Goal: Information Seeking & Learning: Learn about a topic

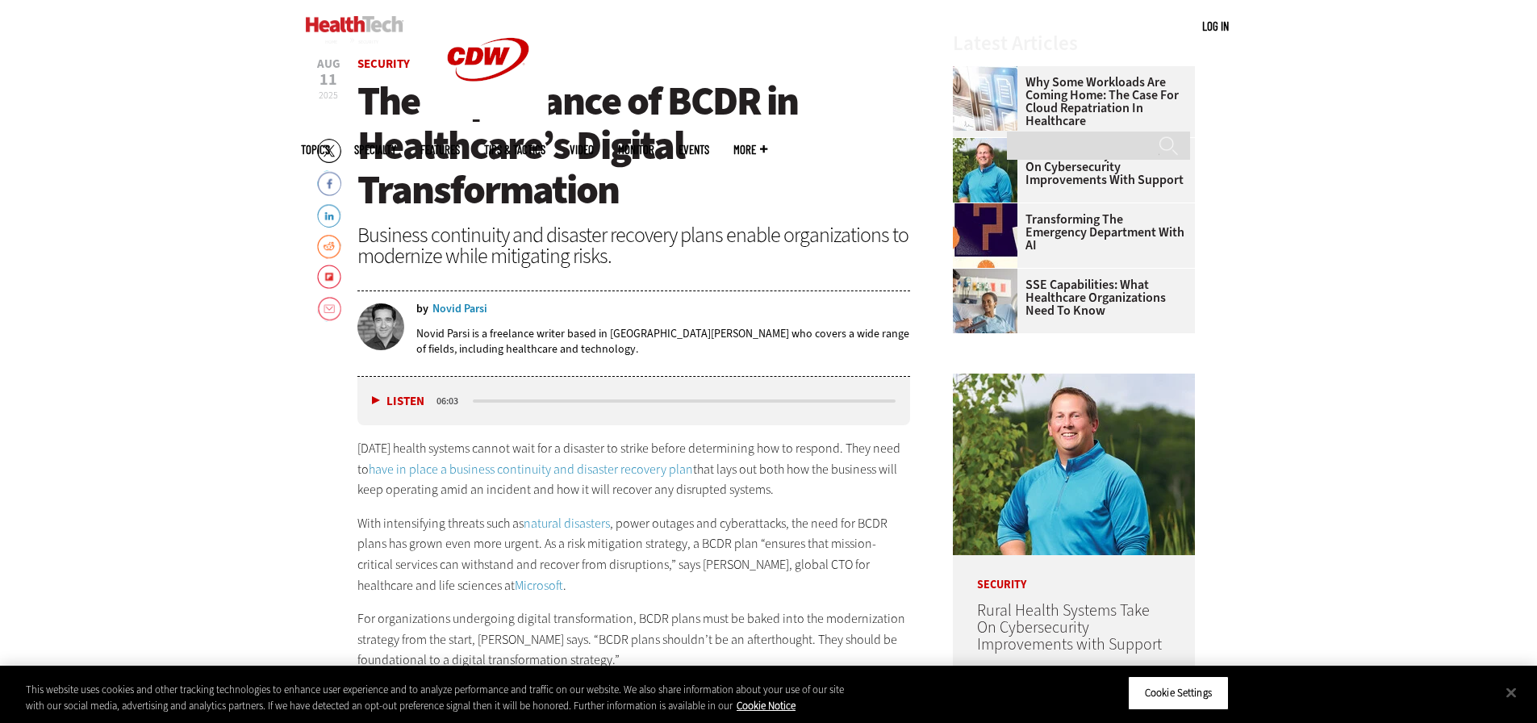
scroll to position [726, 0]
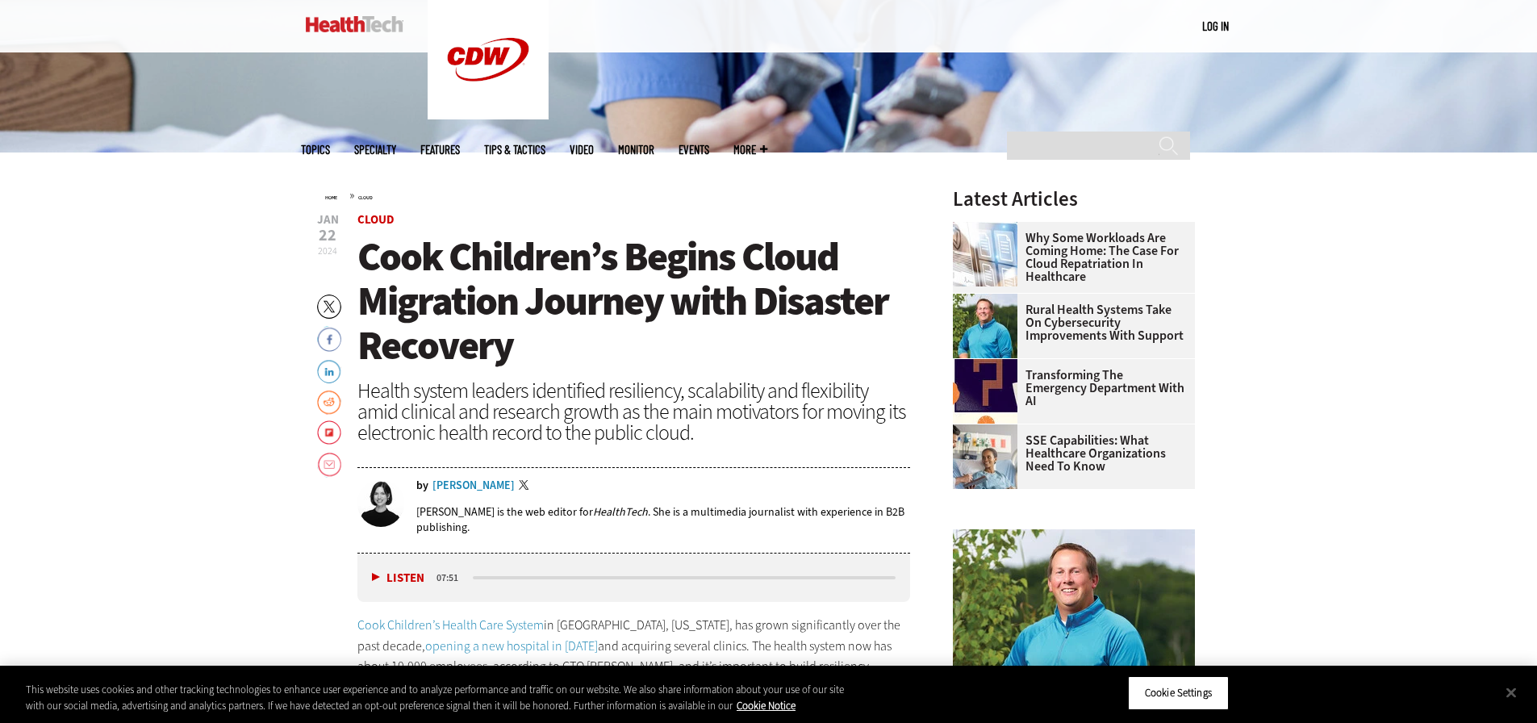
scroll to position [609, 0]
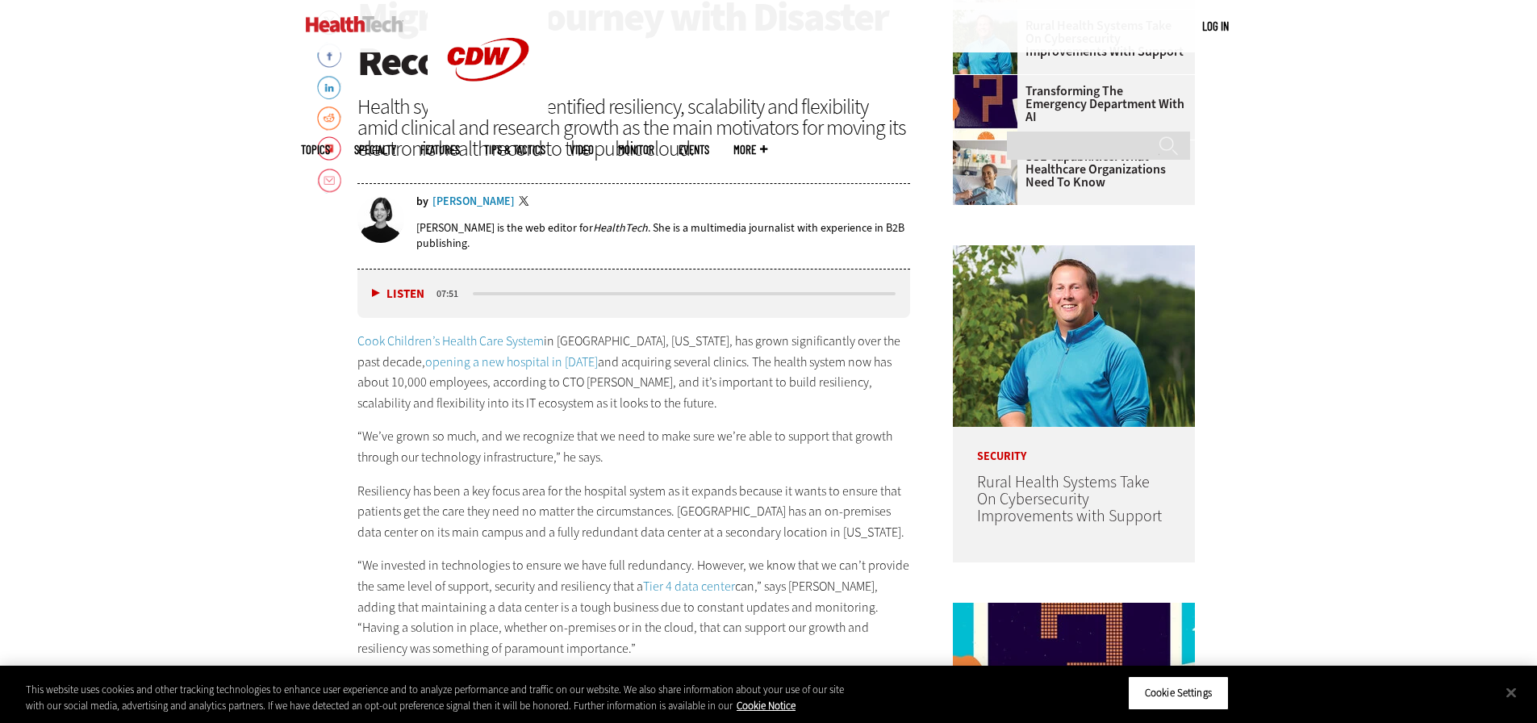
scroll to position [609, 0]
